Goal: Find specific page/section: Find specific page/section

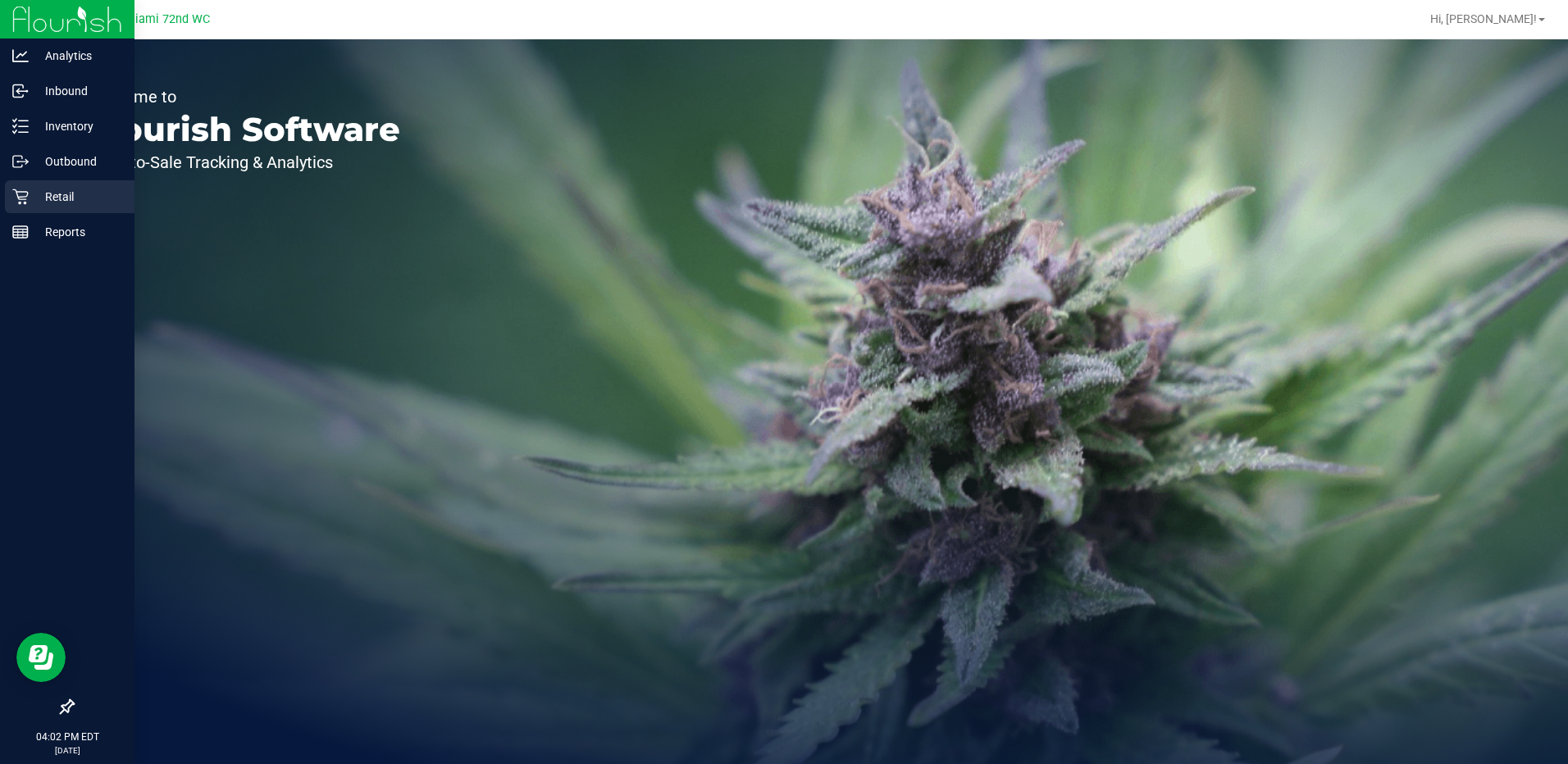
click at [34, 205] on p "Retail" at bounding box center [78, 197] width 98 height 20
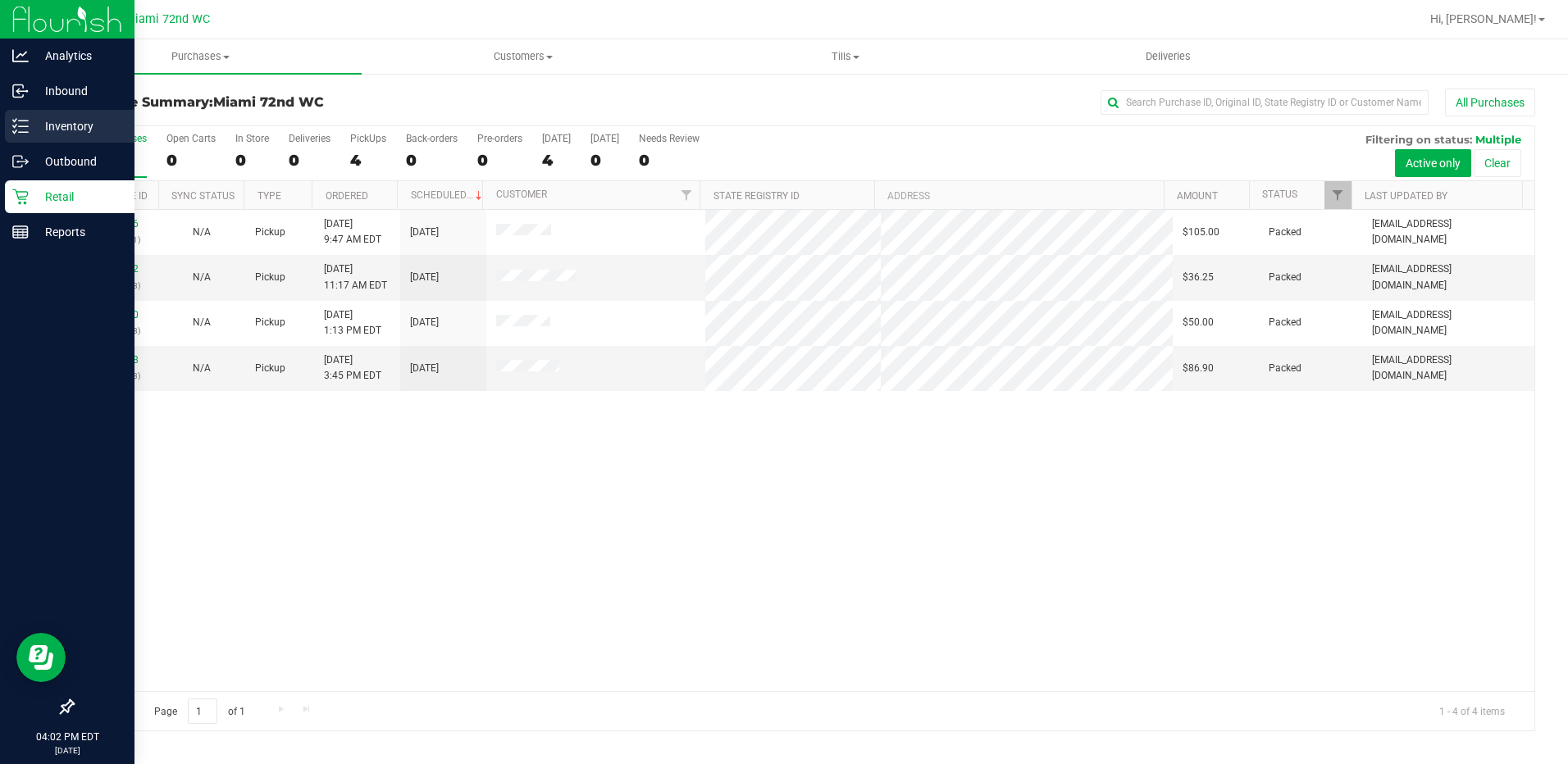
click at [29, 128] on p "Inventory" at bounding box center [78, 126] width 98 height 20
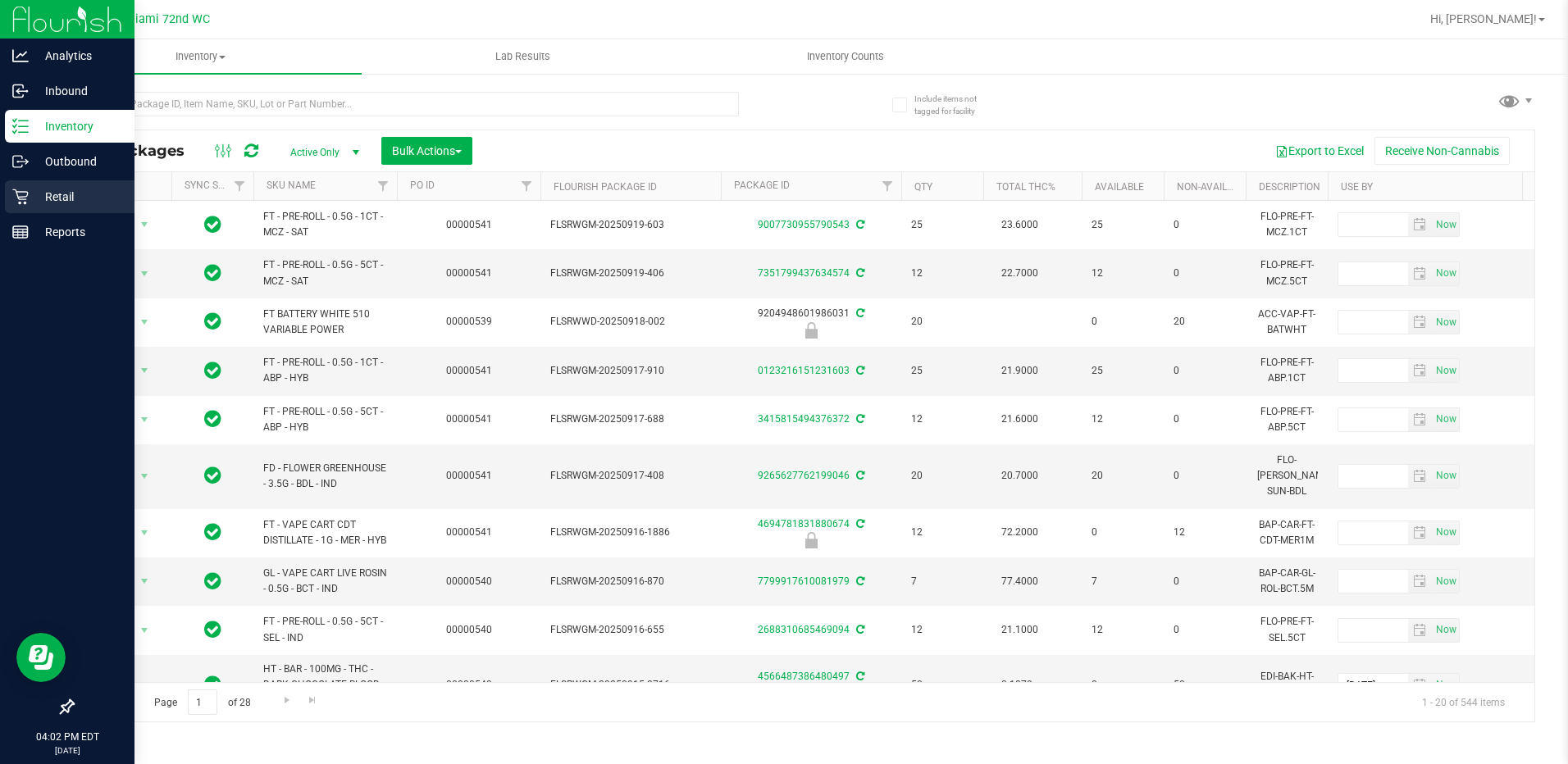
drag, startPoint x: 7, startPoint y: 207, endPoint x: 21, endPoint y: 206, distance: 14.0
click at [7, 207] on div "Retail" at bounding box center [70, 197] width 130 height 33
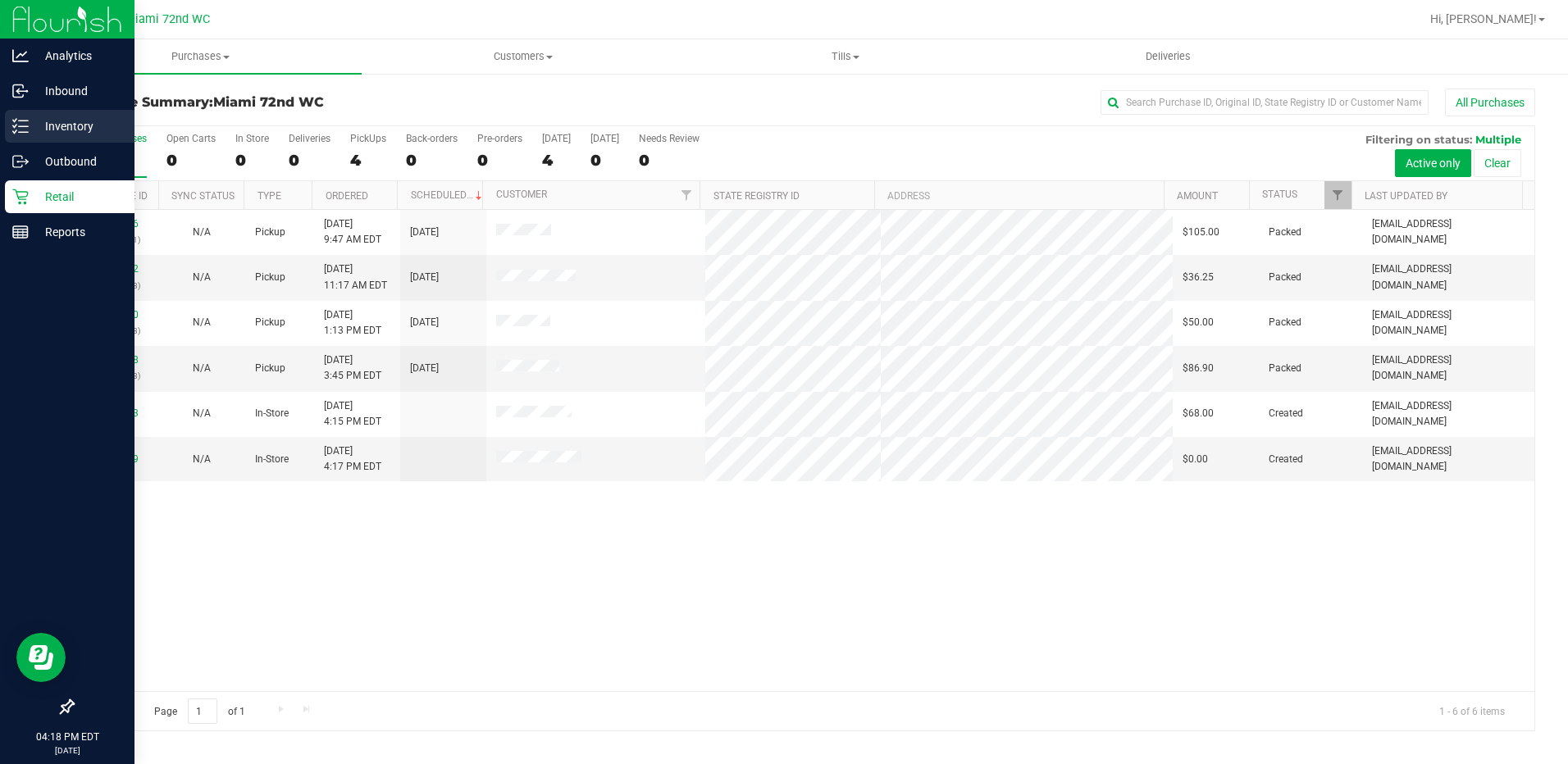
click at [32, 135] on p "Inventory" at bounding box center [78, 126] width 98 height 20
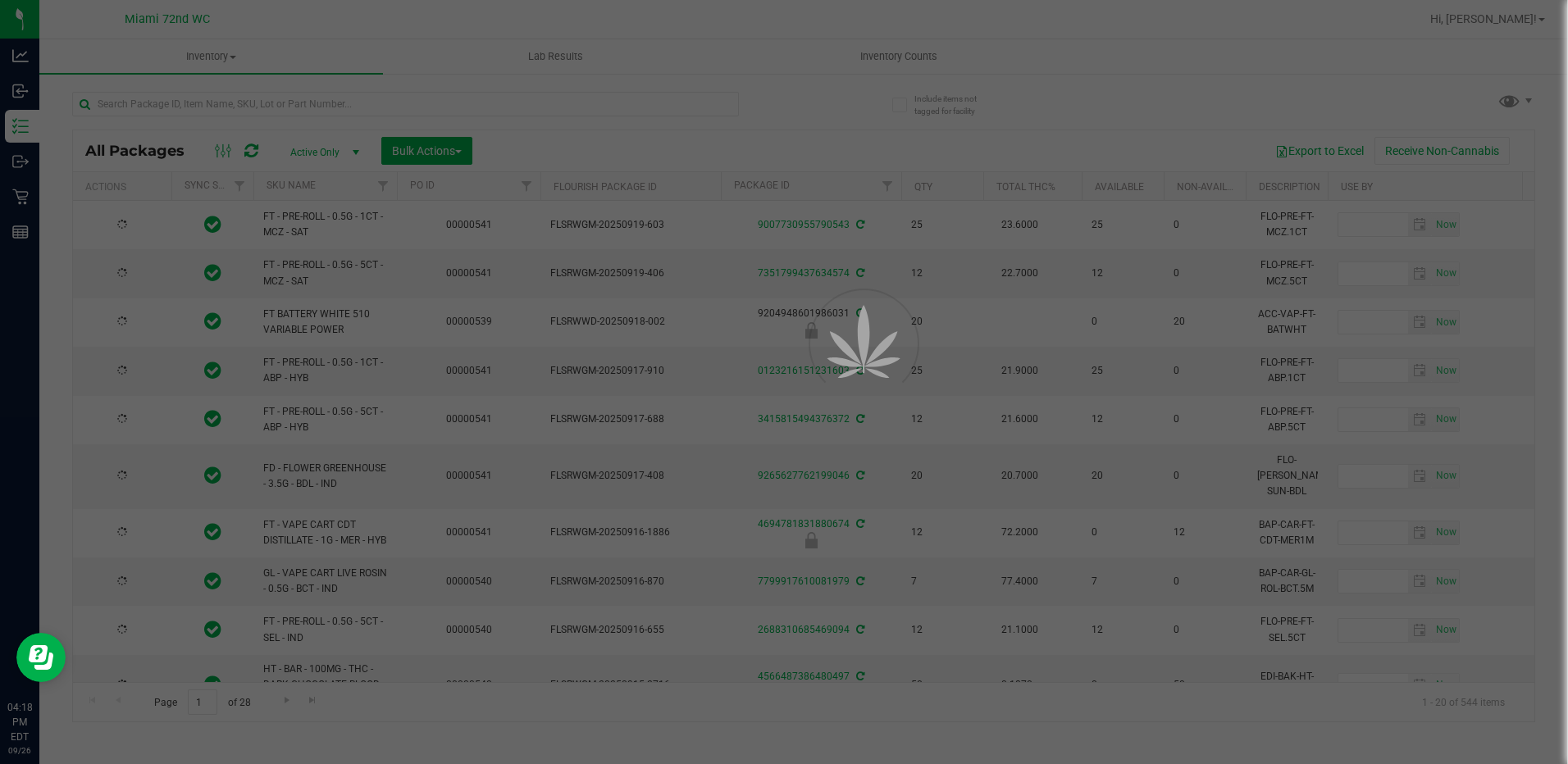
click at [270, 116] on div at bounding box center [784, 382] width 1568 height 764
type input "[DATE]"
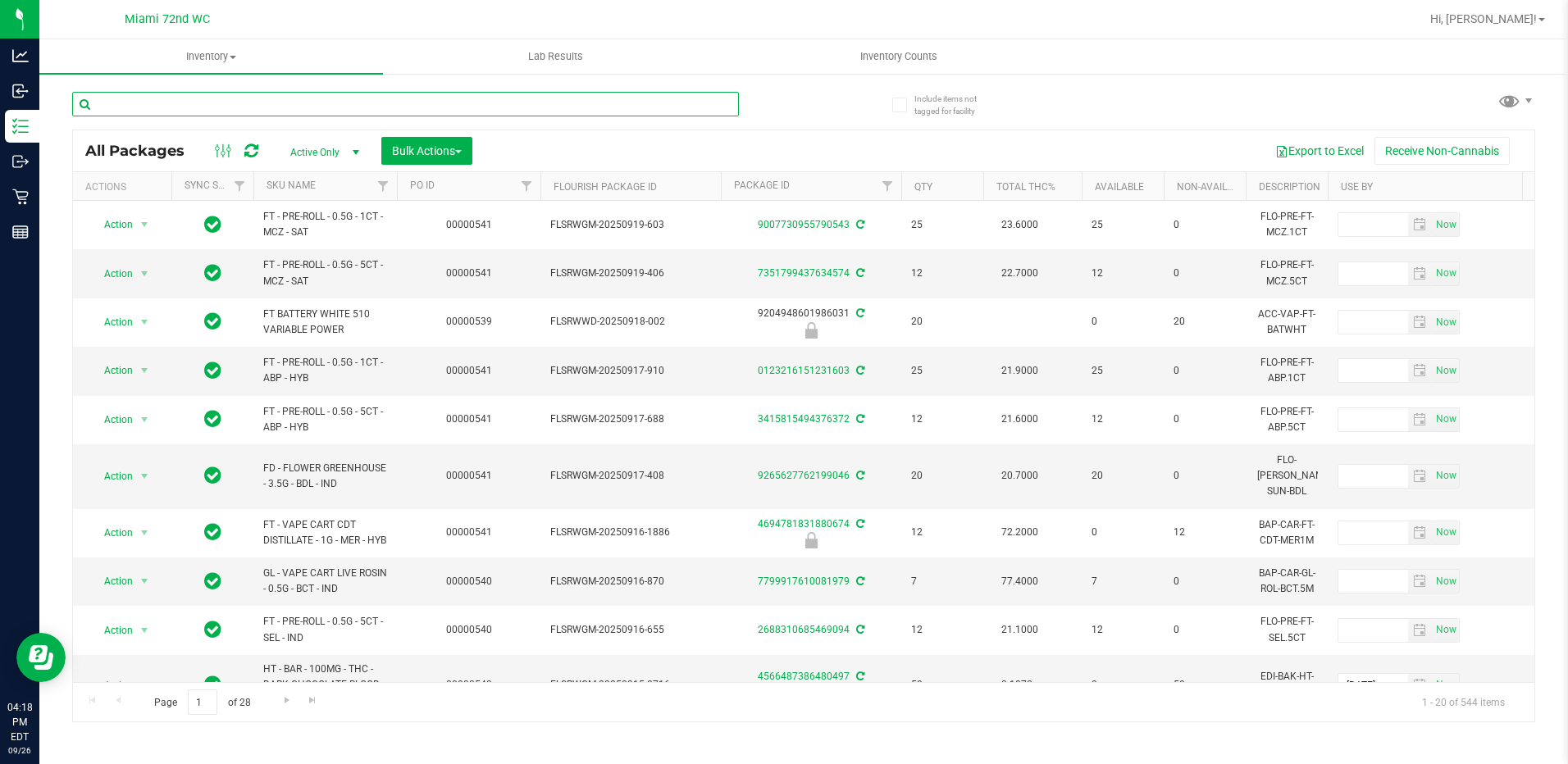
click at [270, 110] on input "text" at bounding box center [405, 104] width 666 height 25
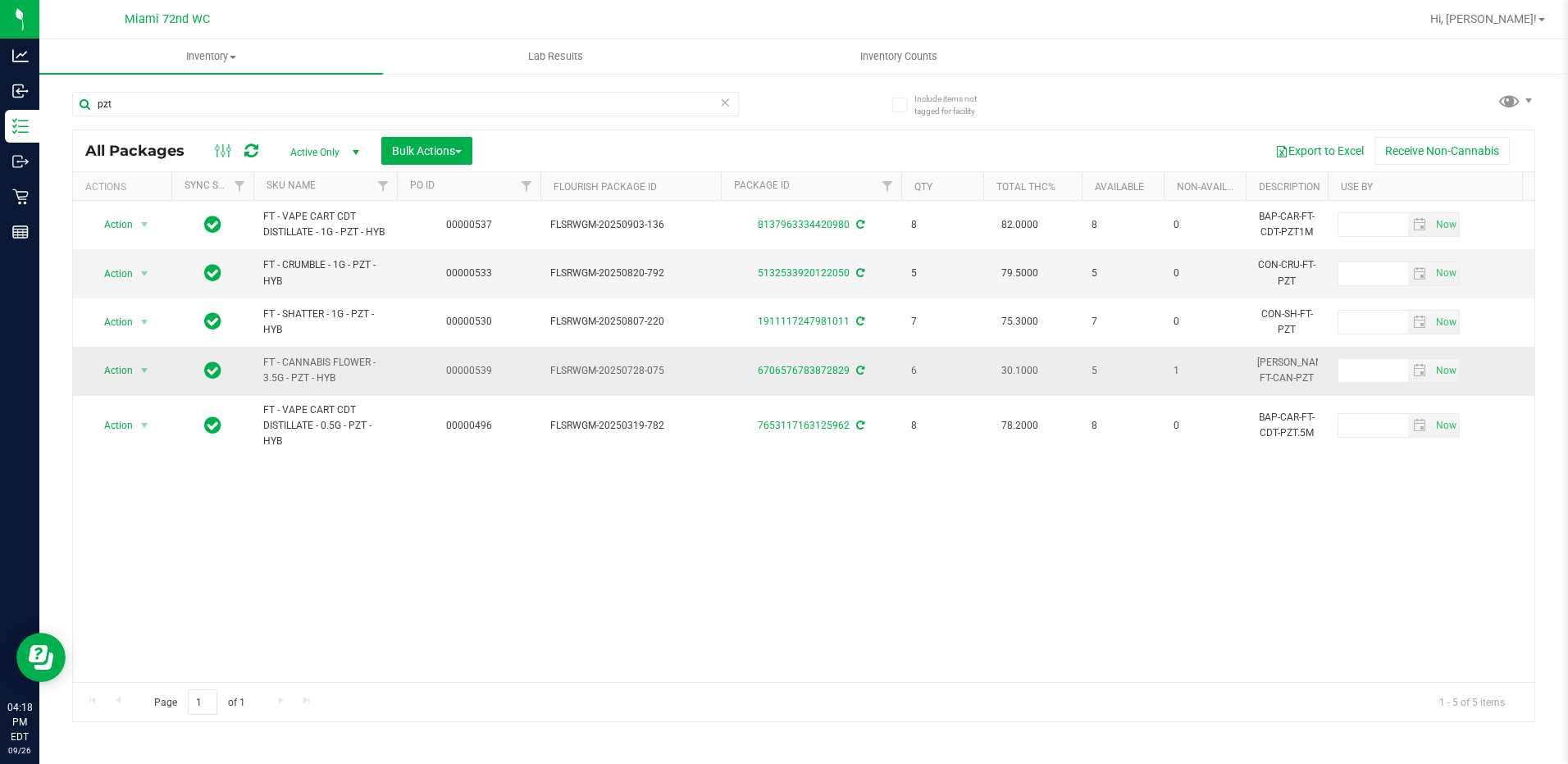
drag, startPoint x: 357, startPoint y: 384, endPoint x: 269, endPoint y: 376, distance: 88.4
click at [269, 376] on span "FT - CANNABIS FLOWER - 3.5G - PZT - HYB" at bounding box center [325, 371] width 124 height 31
click at [274, 373] on span "FT - CANNABIS FLOWER - 3.5G - PZT - HYB" at bounding box center [325, 371] width 124 height 31
click at [188, 98] on input "pzt" at bounding box center [405, 104] width 666 height 25
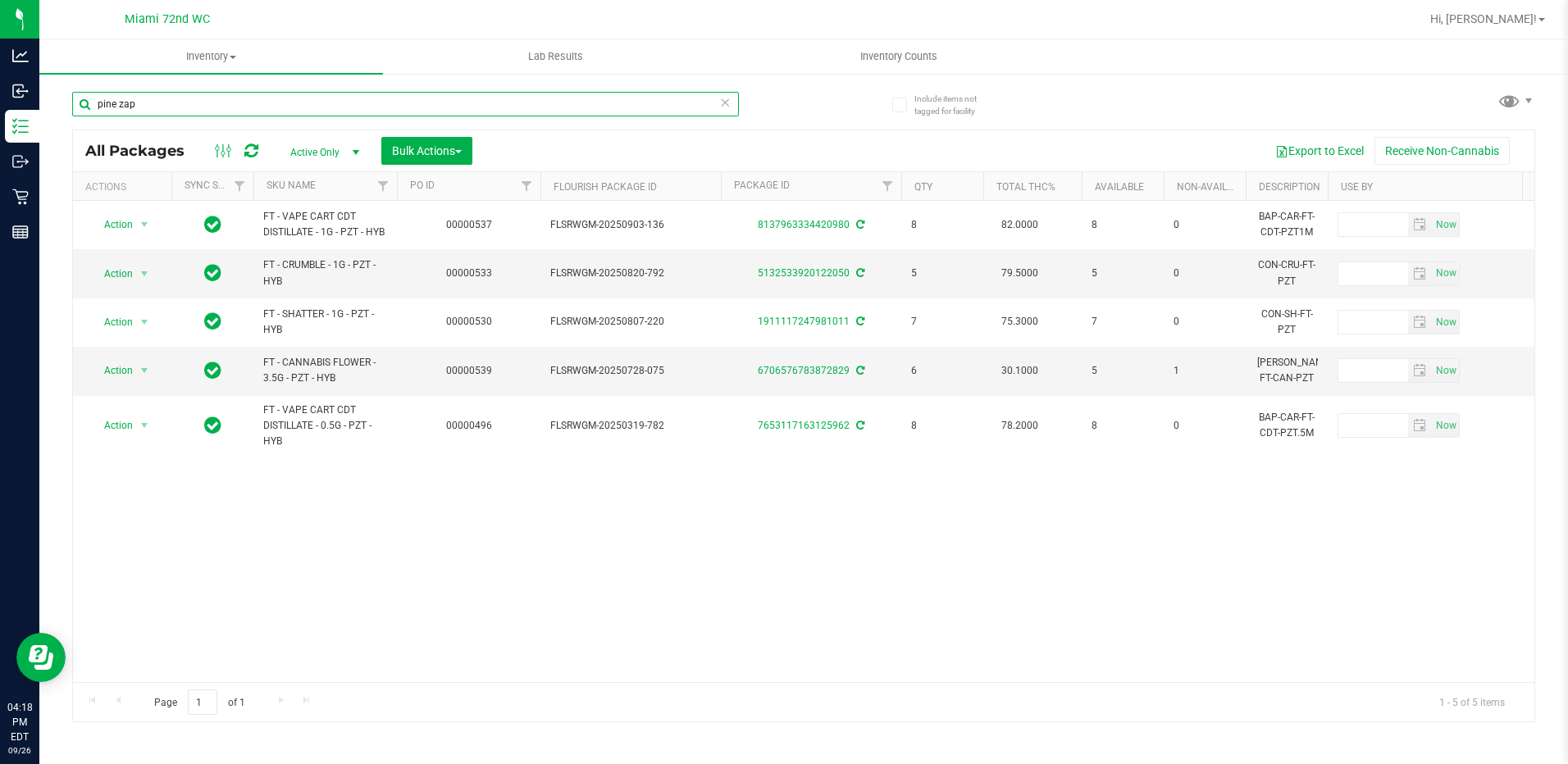
type input "pine zap"
